Goal: Task Accomplishment & Management: Use online tool/utility

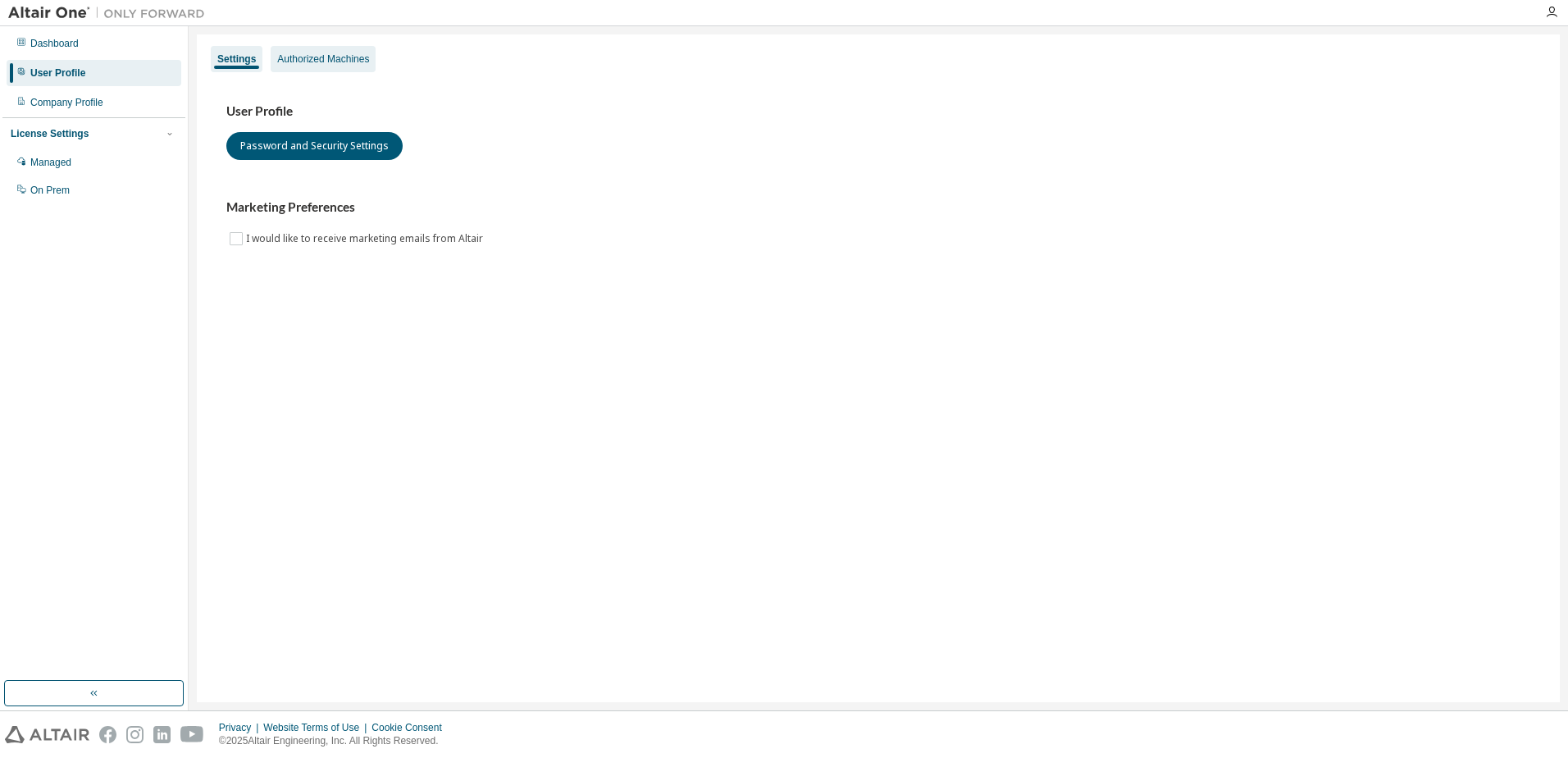
click at [295, 54] on div "Authorized Machines" at bounding box center [323, 58] width 92 height 13
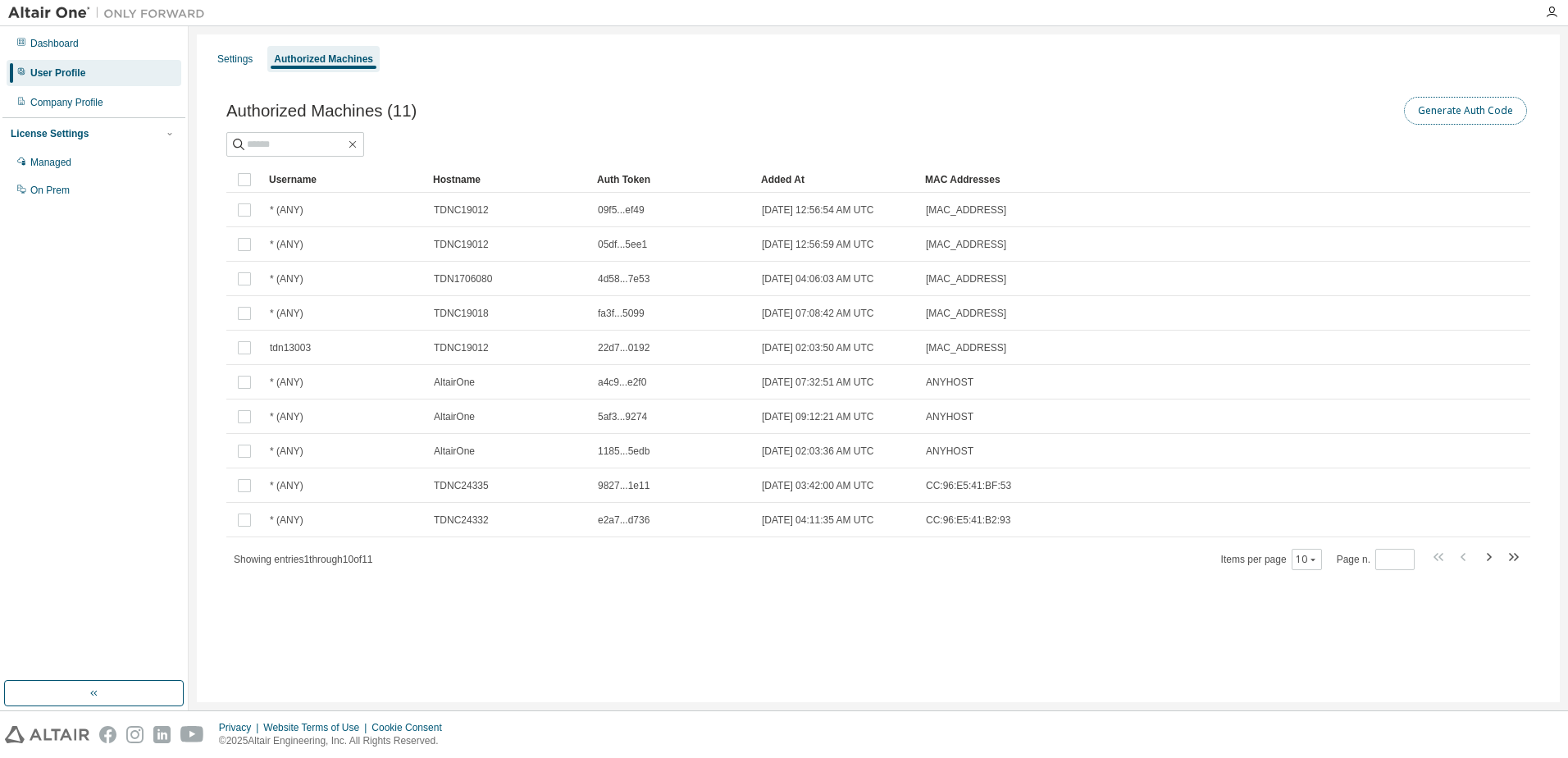
click at [1488, 111] on button "Generate Auth Code" at bounding box center [1465, 111] width 123 height 28
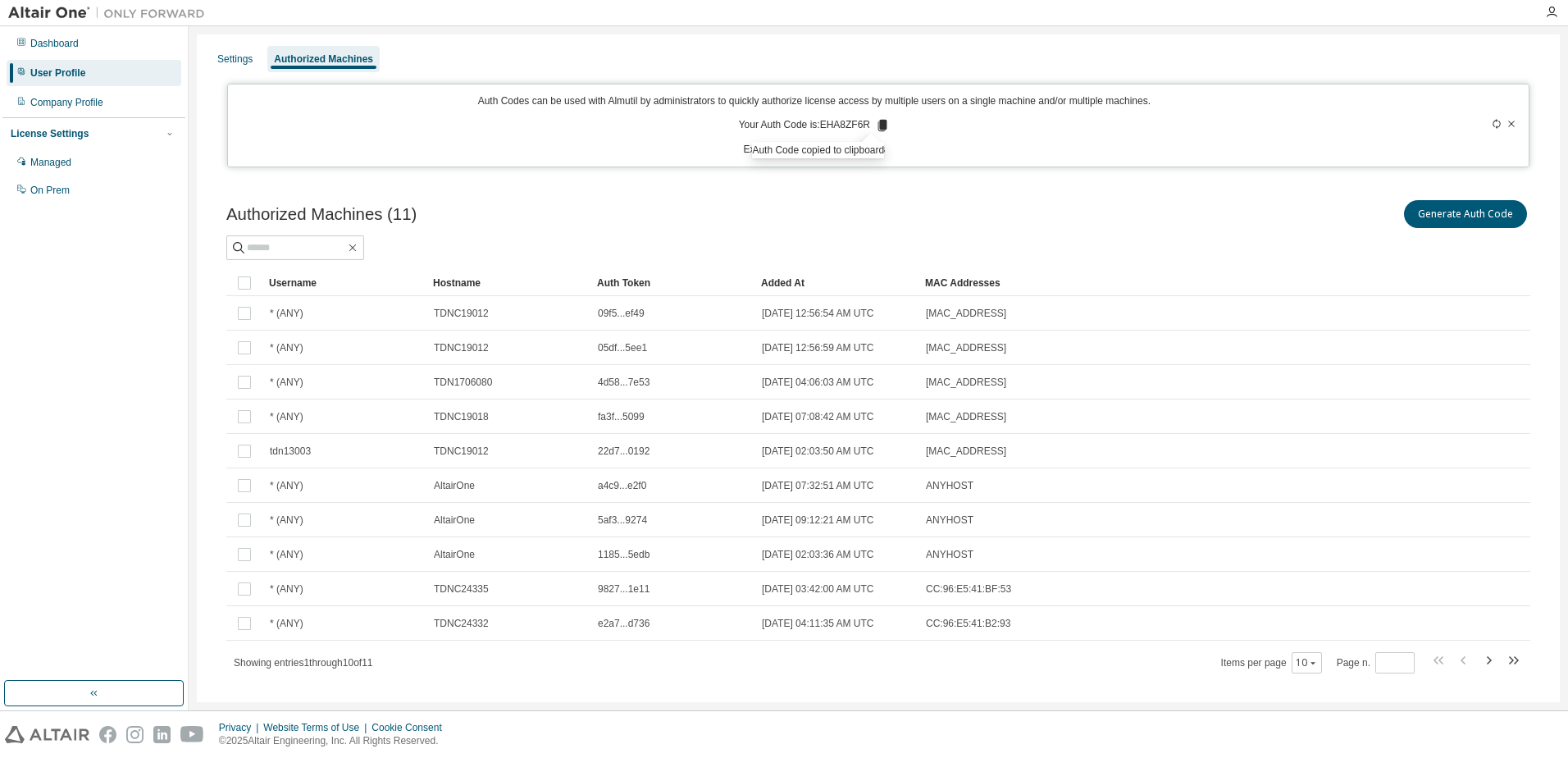
click at [835, 153] on div "Auth Code copied to clipboard" at bounding box center [817, 149] width 132 height 17
click at [875, 122] on icon at bounding box center [881, 125] width 15 height 15
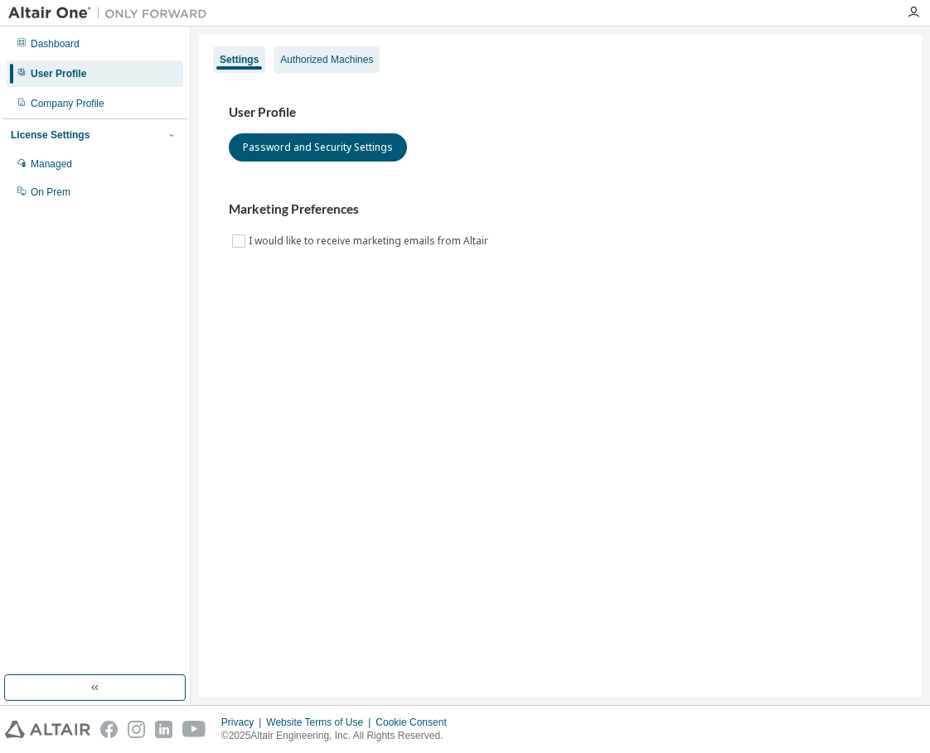
click at [303, 52] on div "Authorized Machines" at bounding box center [326, 59] width 106 height 27
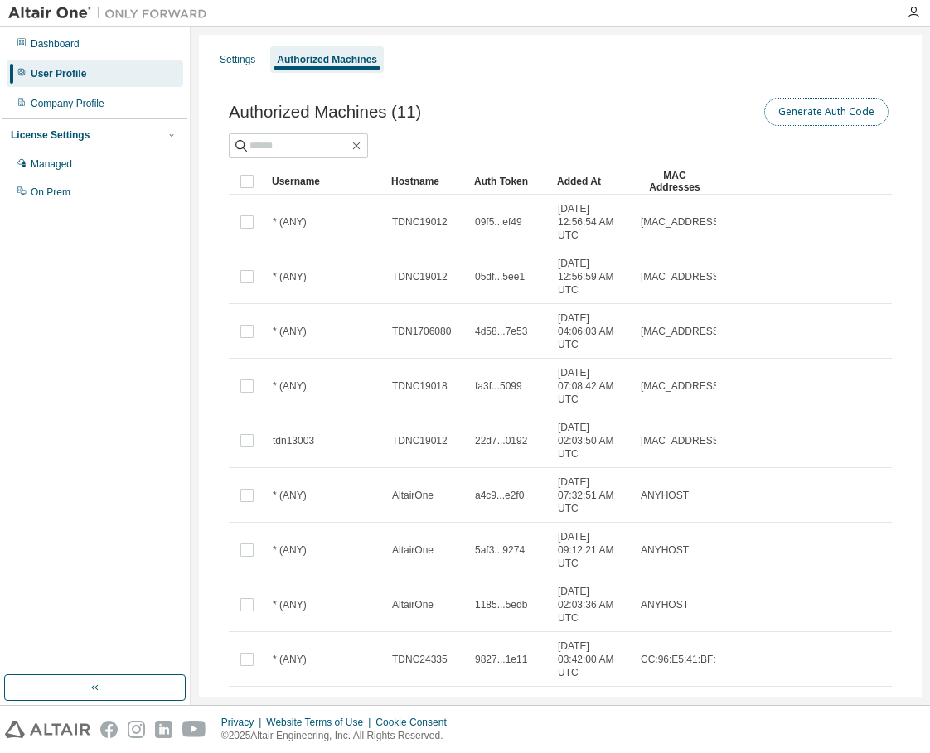
click at [792, 102] on button "Generate Auth Code" at bounding box center [826, 112] width 124 height 28
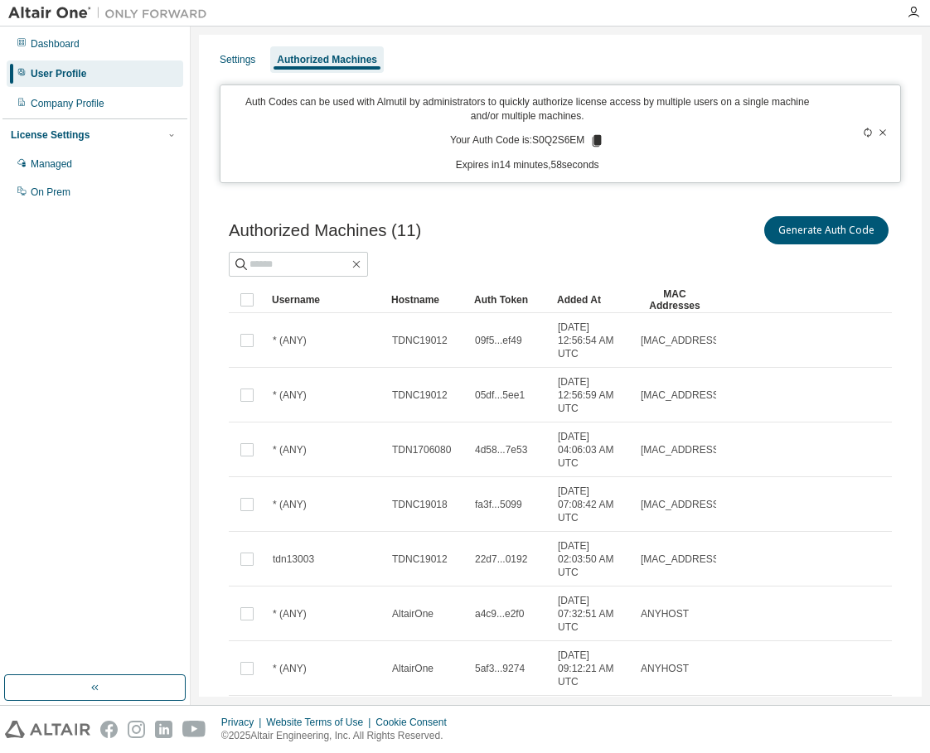
click at [593, 138] on icon at bounding box center [597, 141] width 9 height 12
